Goal: Information Seeking & Learning: Understand process/instructions

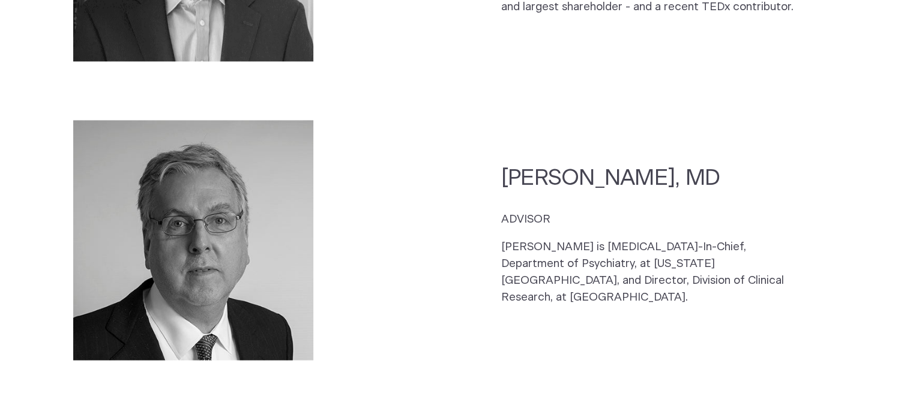
scroll to position [1978, 0]
click at [588, 109] on section "Maurizio Fava, MD ADVISOR Dr. Fava is Psychiatrist-In-Chief, Department of Psyc…" at bounding box center [457, 240] width 840 height 262
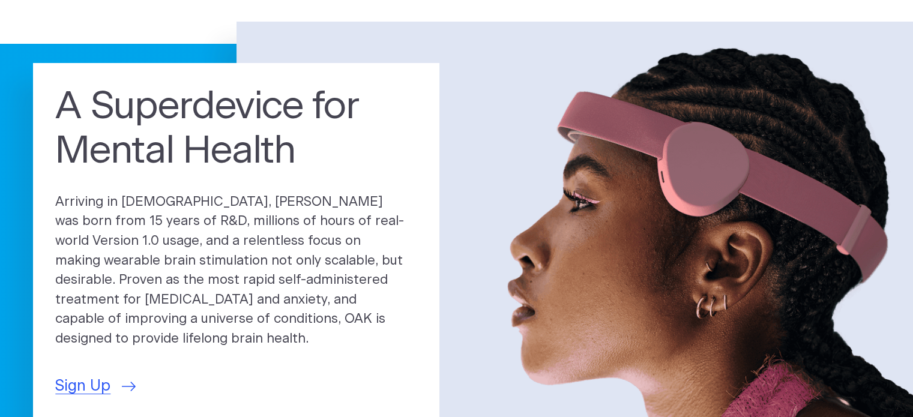
scroll to position [0, 0]
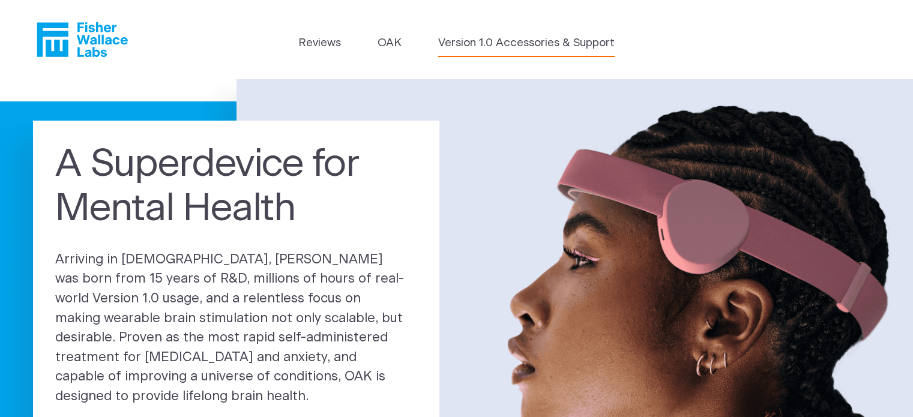
click at [476, 45] on link "Version 1.0 Accessories & Support" at bounding box center [526, 43] width 176 height 17
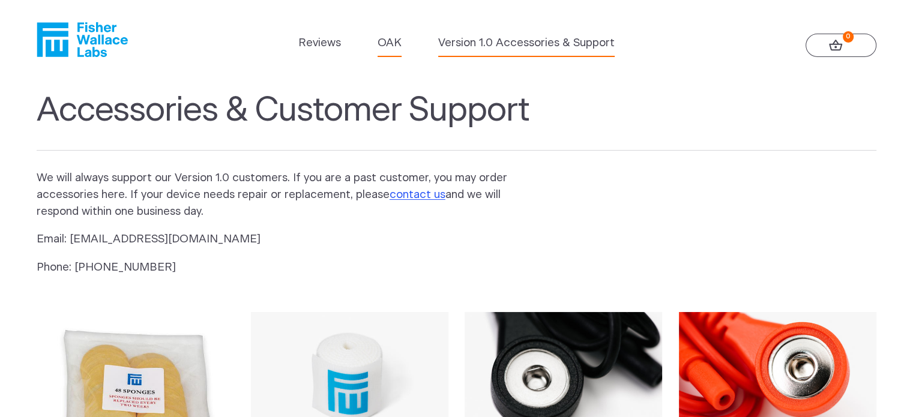
click at [387, 40] on link "OAK" at bounding box center [390, 43] width 24 height 17
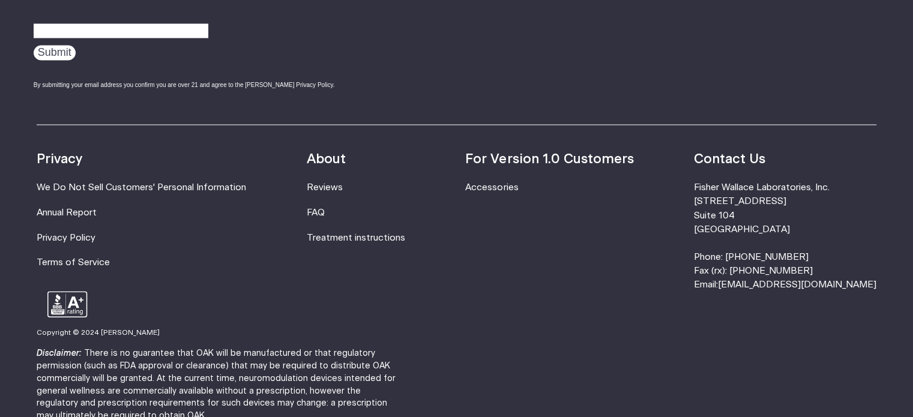
scroll to position [2189, 0]
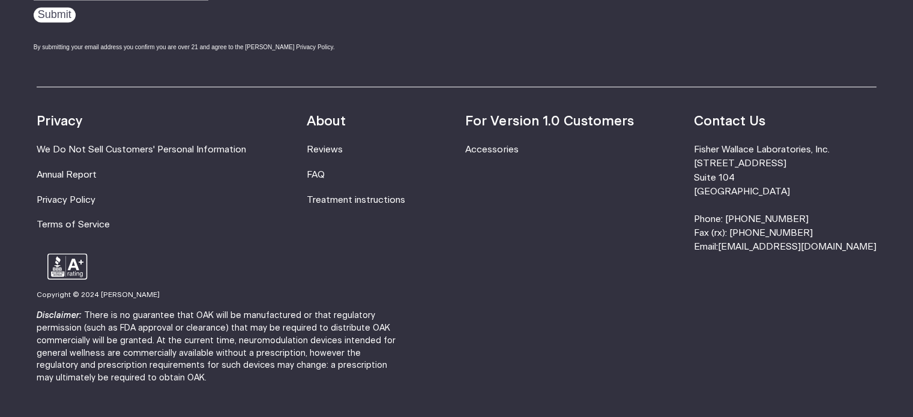
click at [333, 193] on li "Treatment instructions" at bounding box center [356, 200] width 98 height 14
click at [331, 195] on link "Treatment instructions" at bounding box center [356, 199] width 98 height 9
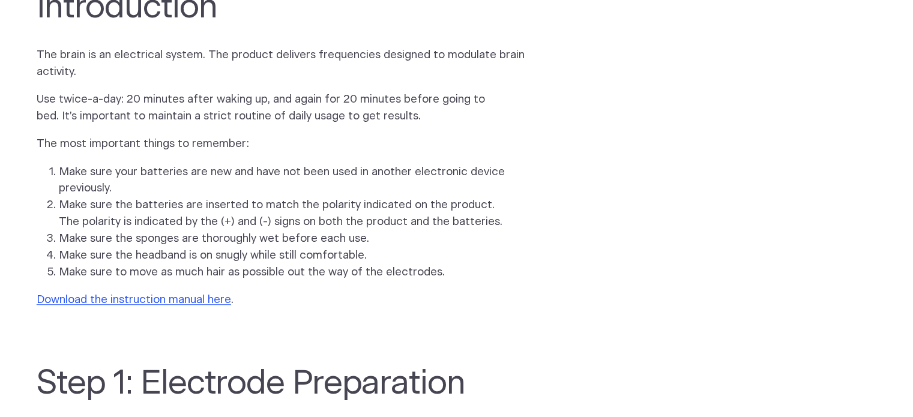
scroll to position [843, 0]
